Goal: Task Accomplishment & Management: Manage account settings

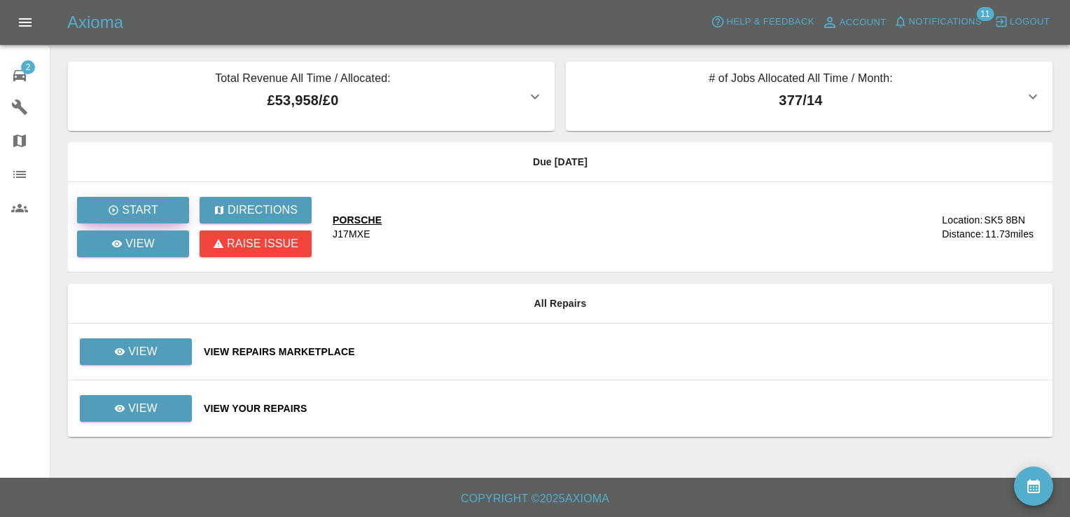
click at [143, 220] on button "Start" at bounding box center [133, 210] width 112 height 27
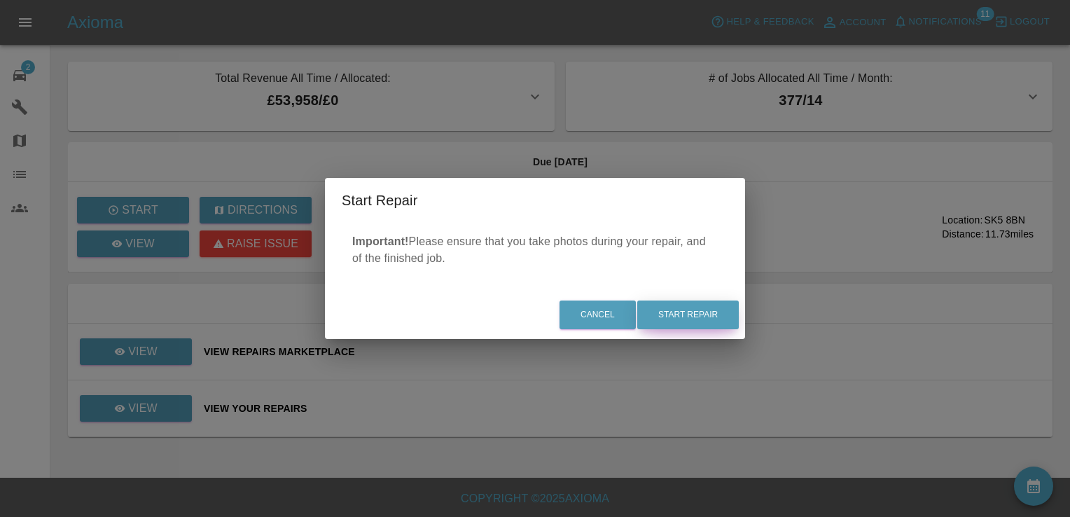
click at [678, 322] on button "Start Repair" at bounding box center [688, 314] width 102 height 29
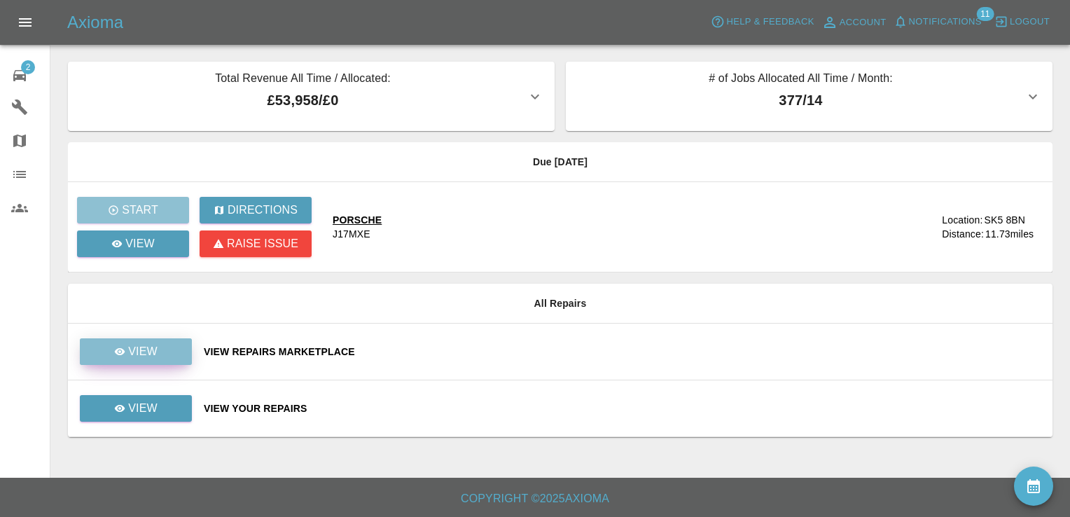
click at [141, 348] on p "View" at bounding box center [142, 351] width 29 height 17
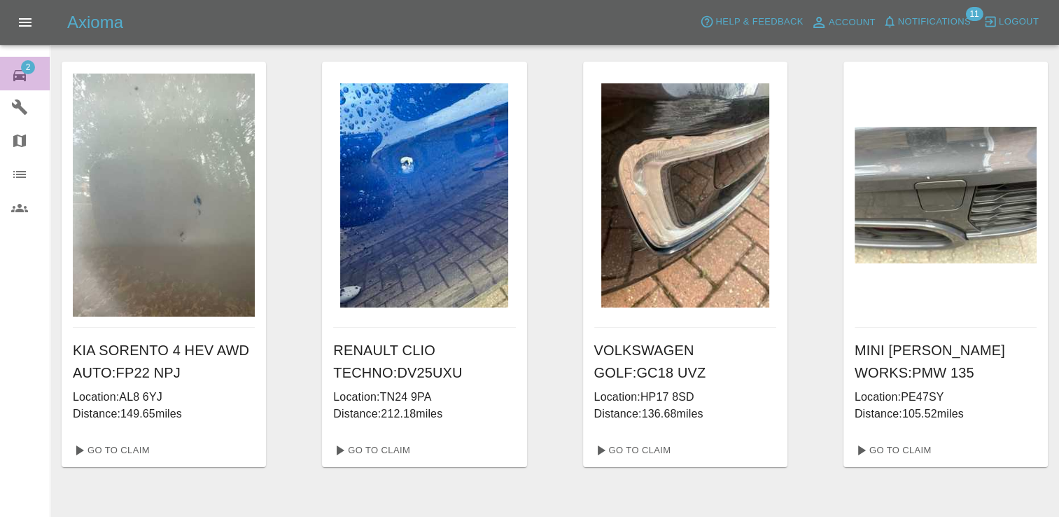
click at [28, 74] on div "2" at bounding box center [30, 74] width 39 height 20
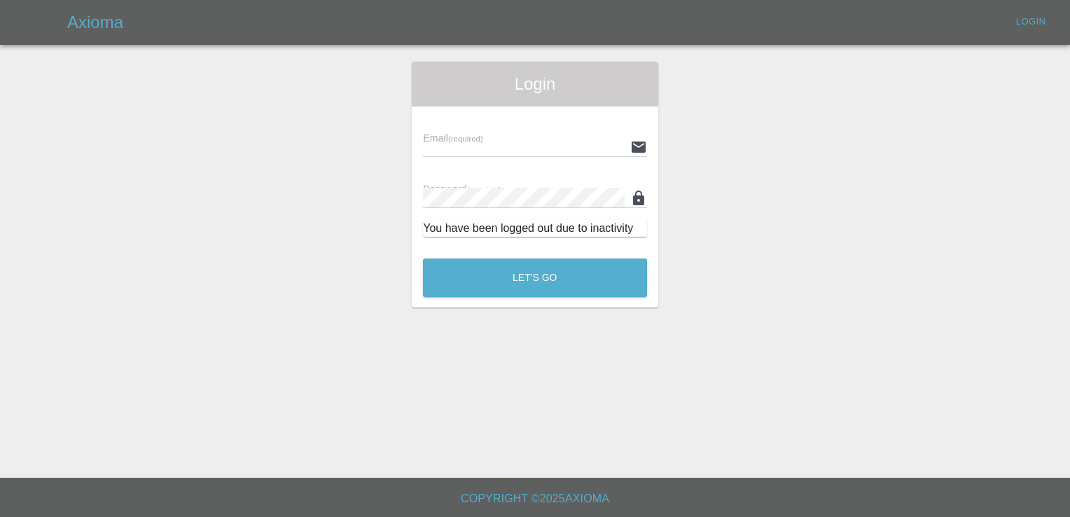
type input "[EMAIL_ADDRESS][DOMAIN_NAME]"
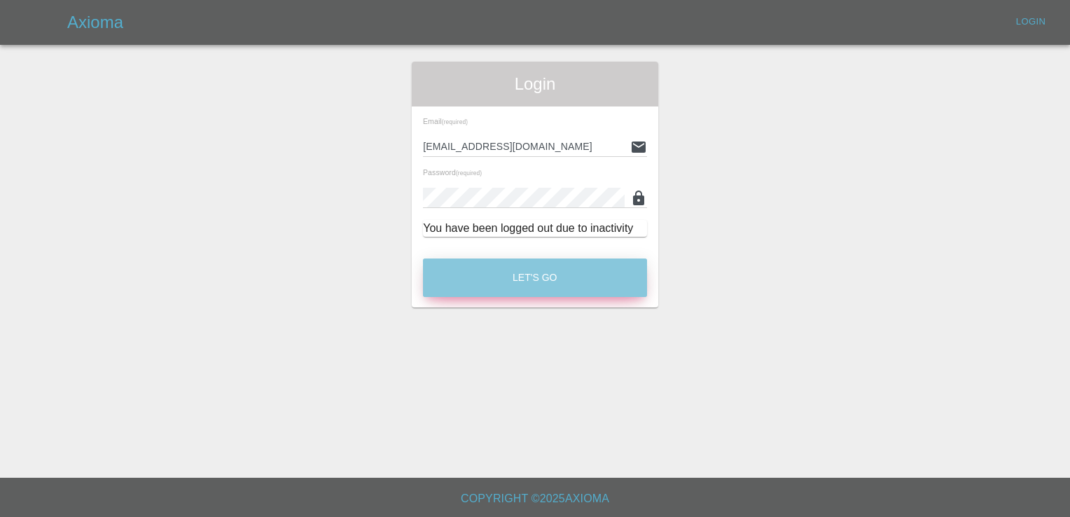
click at [562, 260] on button "Let's Go" at bounding box center [535, 277] width 224 height 39
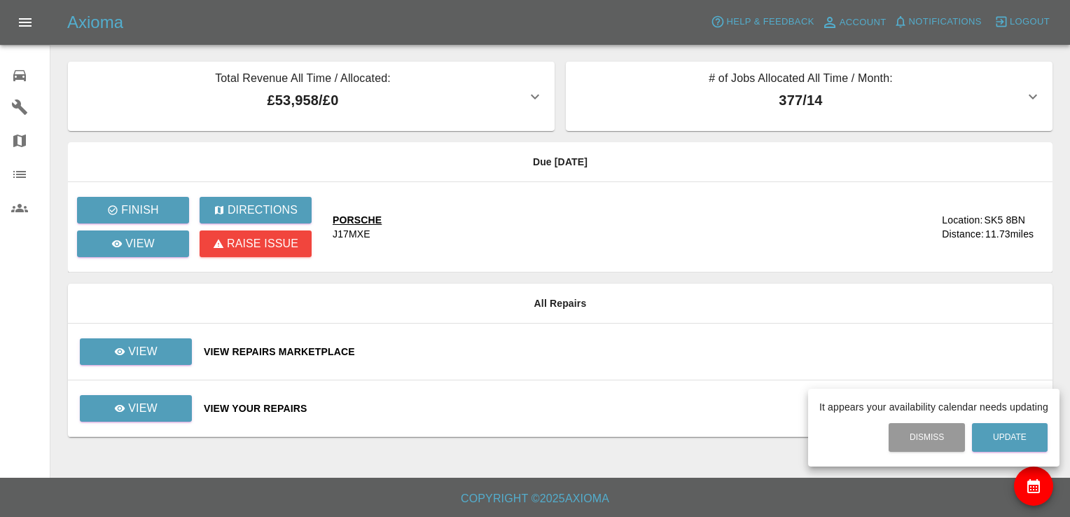
click at [179, 393] on div at bounding box center [535, 258] width 1070 height 517
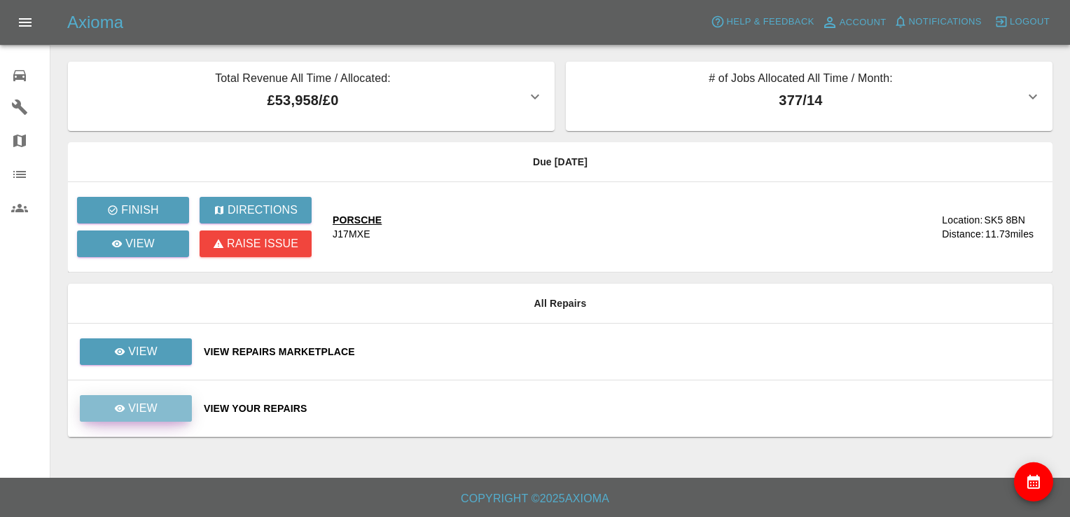
click at [162, 409] on link "View" at bounding box center [136, 408] width 112 height 27
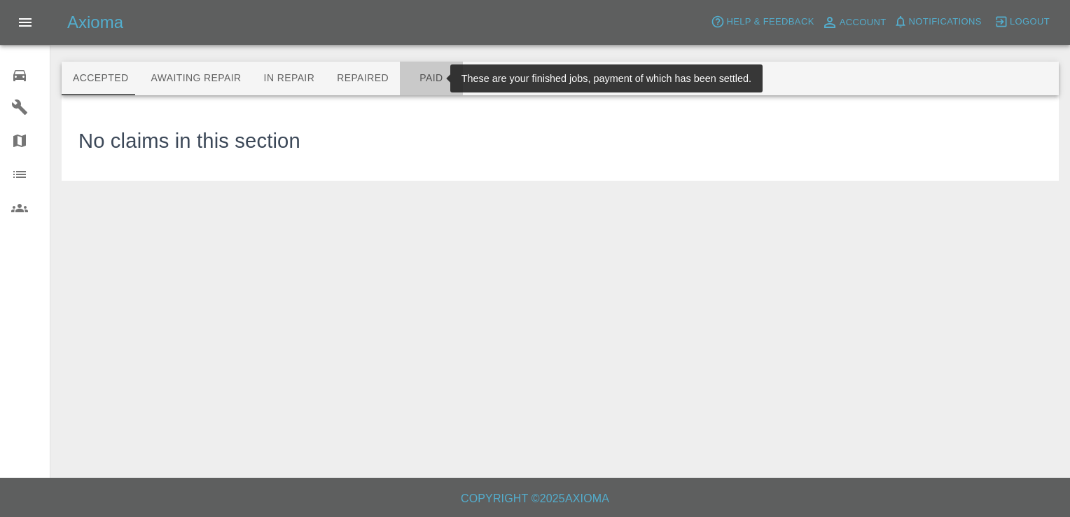
click at [410, 81] on button "Paid" at bounding box center [431, 79] width 63 height 34
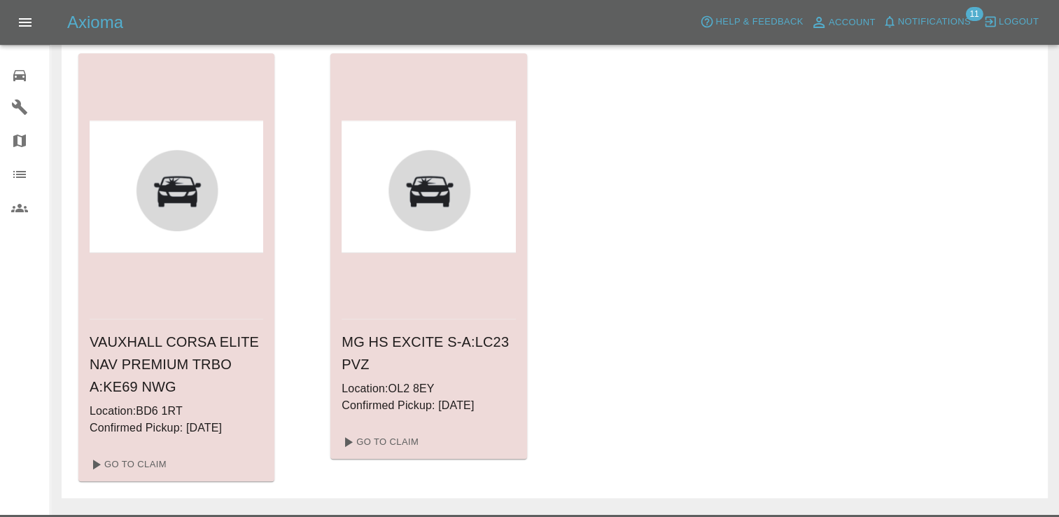
scroll to position [1019, 0]
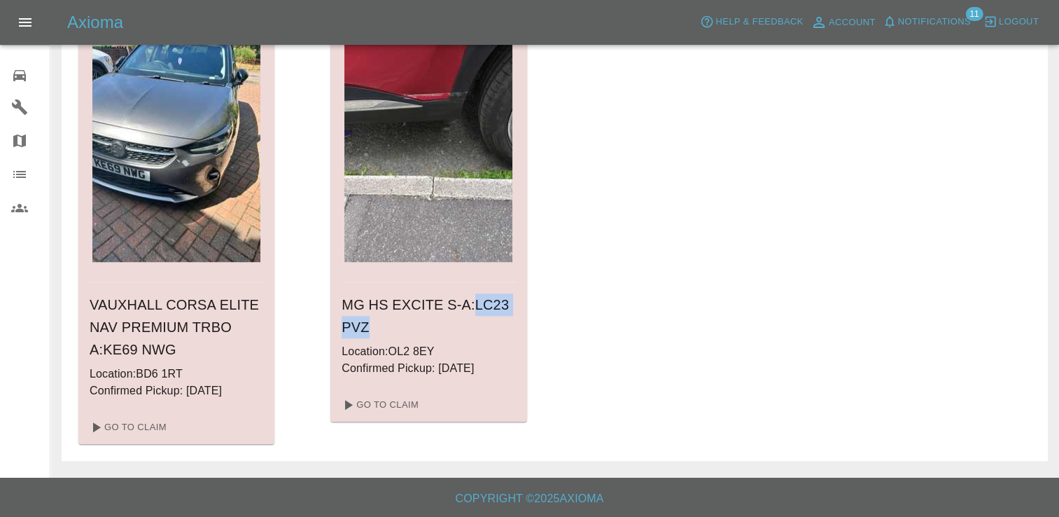
drag, startPoint x: 468, startPoint y: 304, endPoint x: 502, endPoint y: 318, distance: 36.4
click at [502, 318] on h6 "MG HS EXCITE S-A : LC23 PVZ" at bounding box center [429, 315] width 174 height 45
copy h6 "LC23 PVZ"
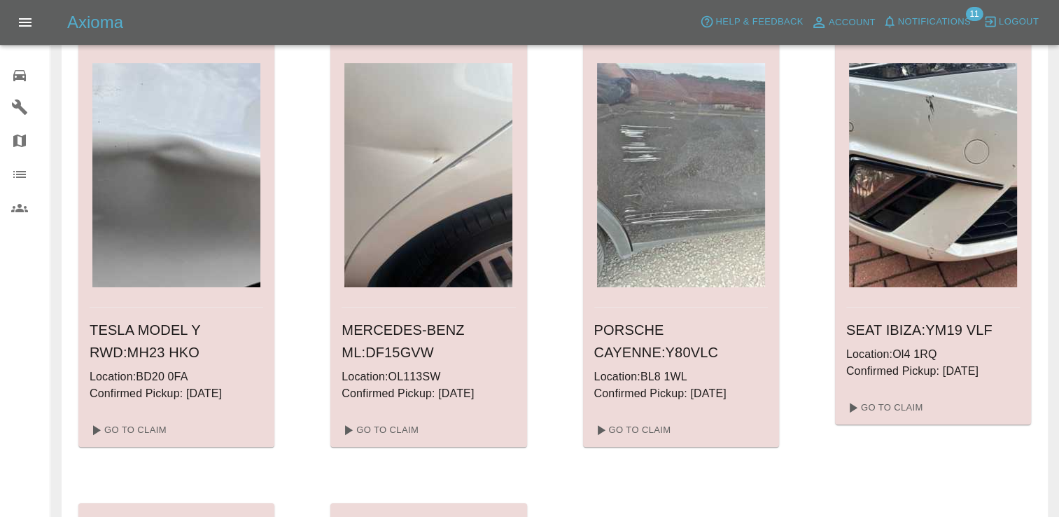
scroll to position [548, 0]
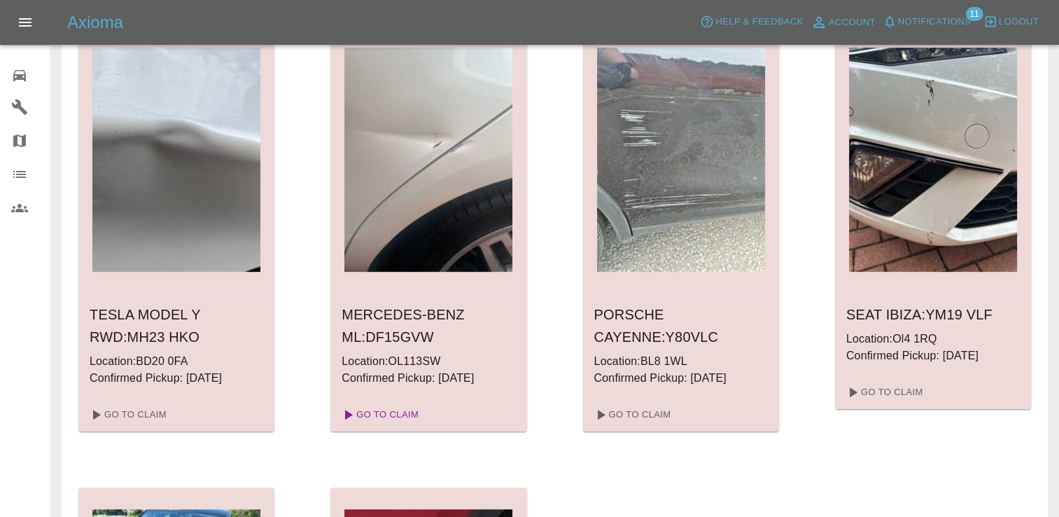
click at [391, 411] on link "Go To Claim" at bounding box center [379, 414] width 86 height 22
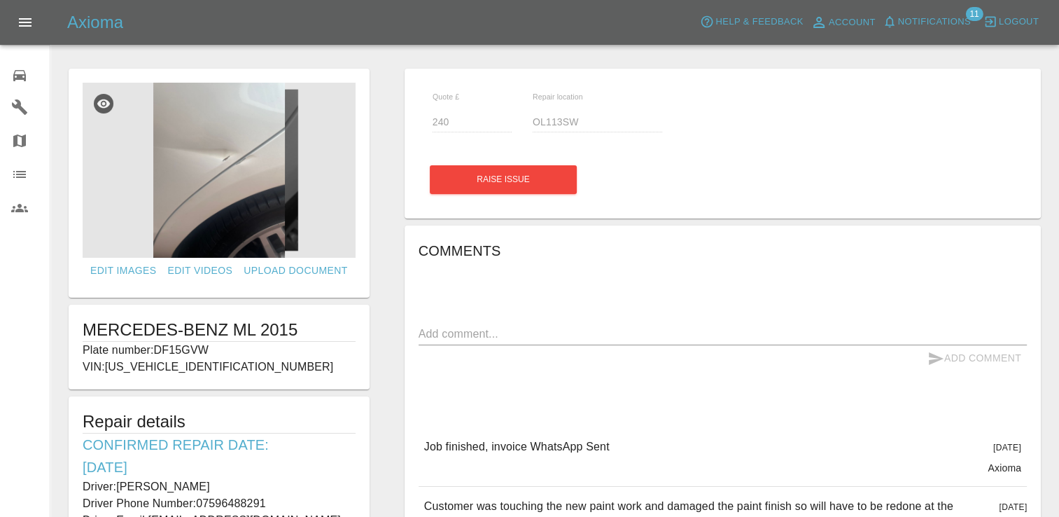
click at [25, 79] on icon at bounding box center [19, 75] width 13 height 11
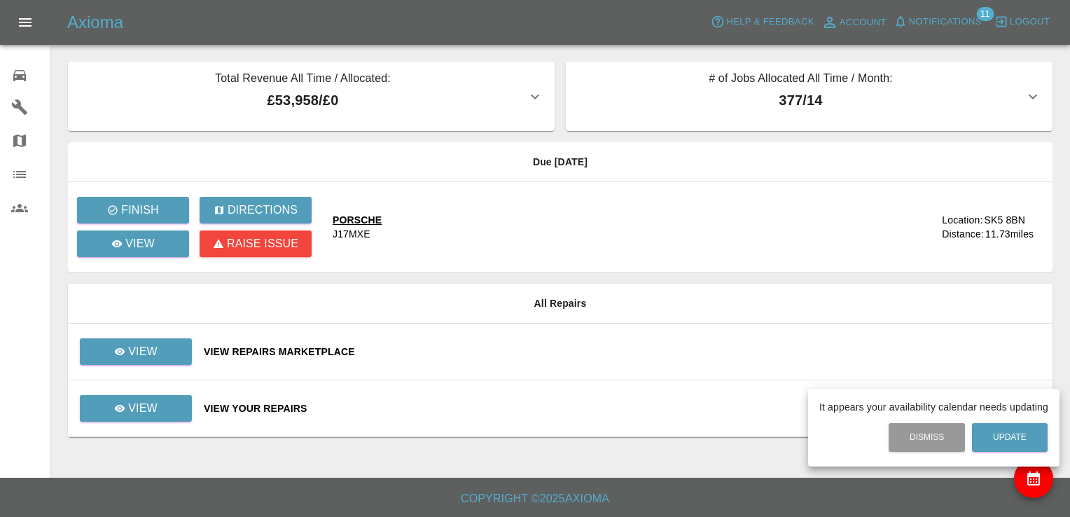
click at [141, 351] on div at bounding box center [535, 258] width 1070 height 517
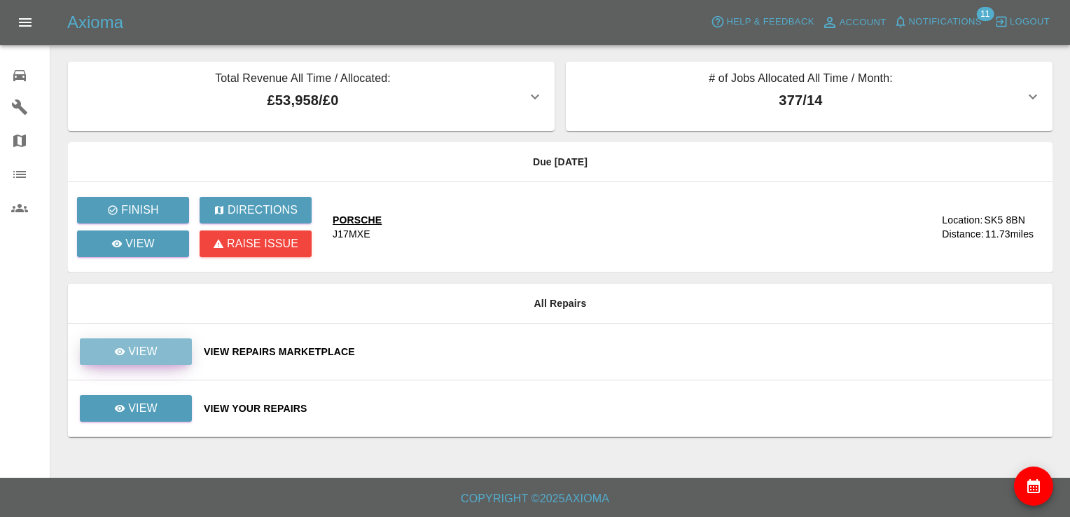
click at [141, 351] on p "View" at bounding box center [142, 351] width 29 height 17
